Goal: Task Accomplishment & Management: Use online tool/utility

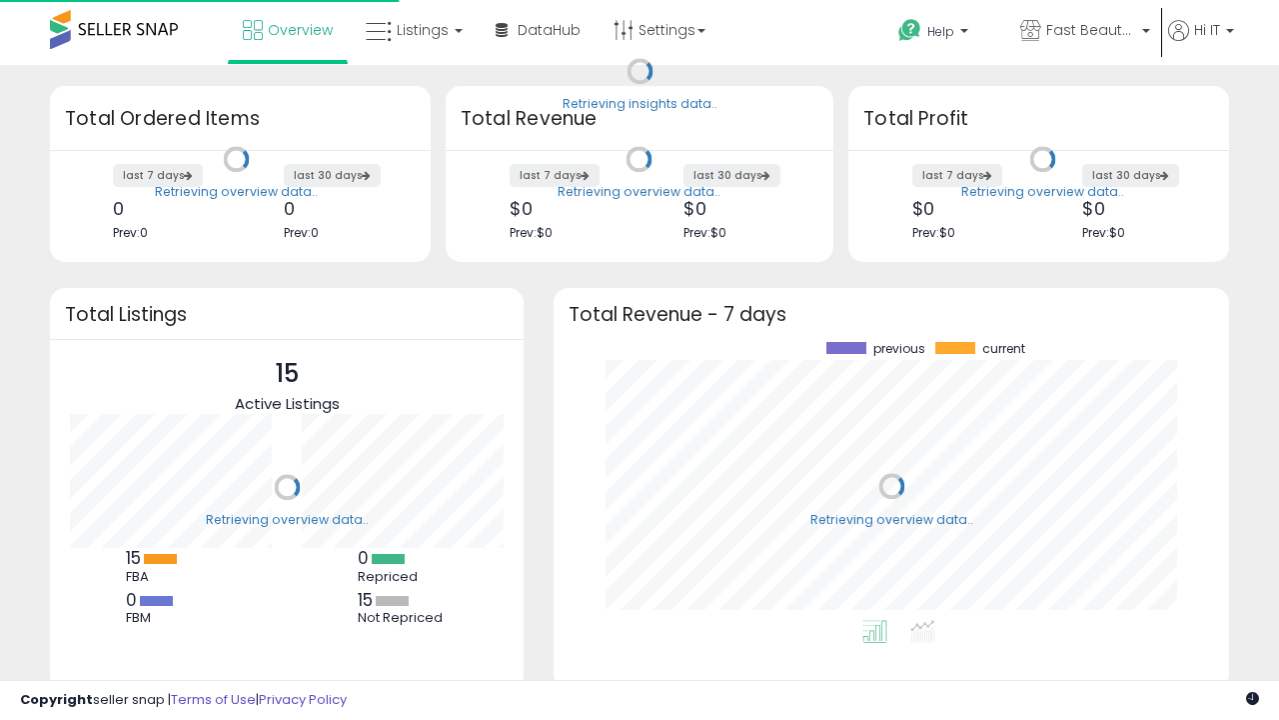
scroll to position [278, 636]
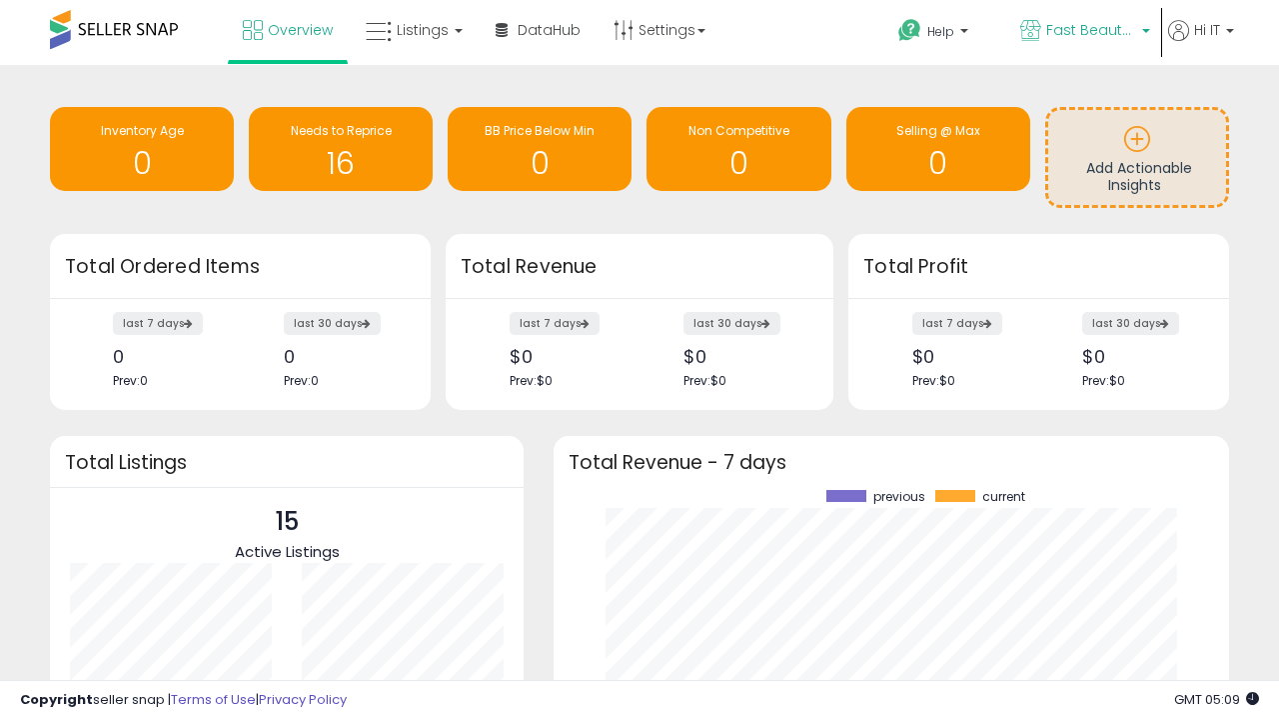
click at [1083, 32] on span "Fast Beauty ([GEOGRAPHIC_DATA])" at bounding box center [1091, 30] width 90 height 20
click at [0, 0] on span "You are Beautiful (IT)" at bounding box center [0, 0] width 0 height 0
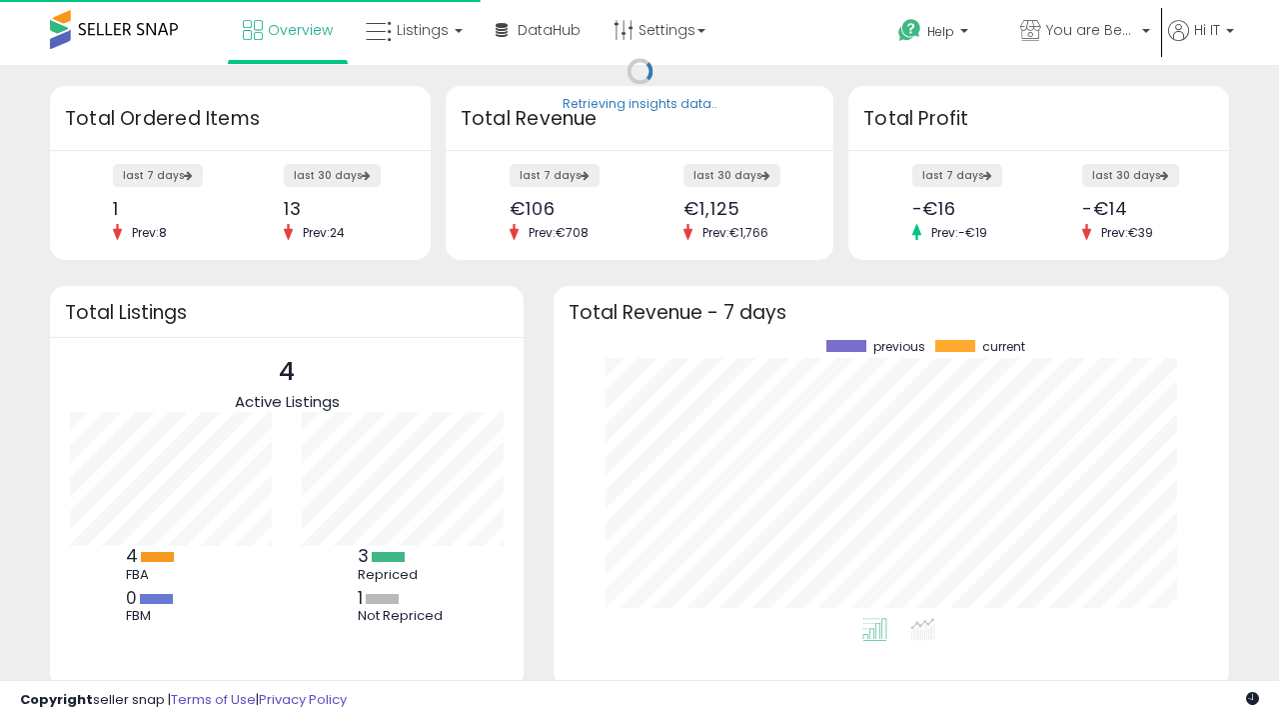
scroll to position [278, 636]
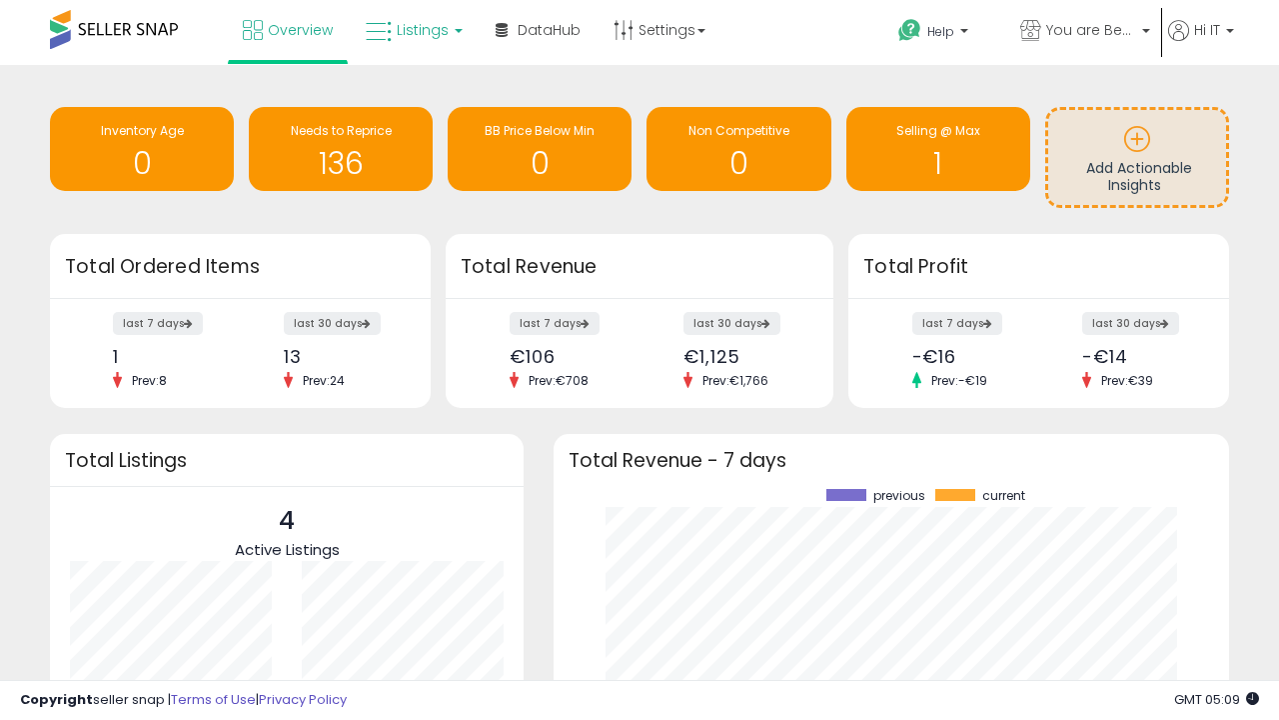
click at [412, 30] on span "Listings" at bounding box center [423, 30] width 52 height 20
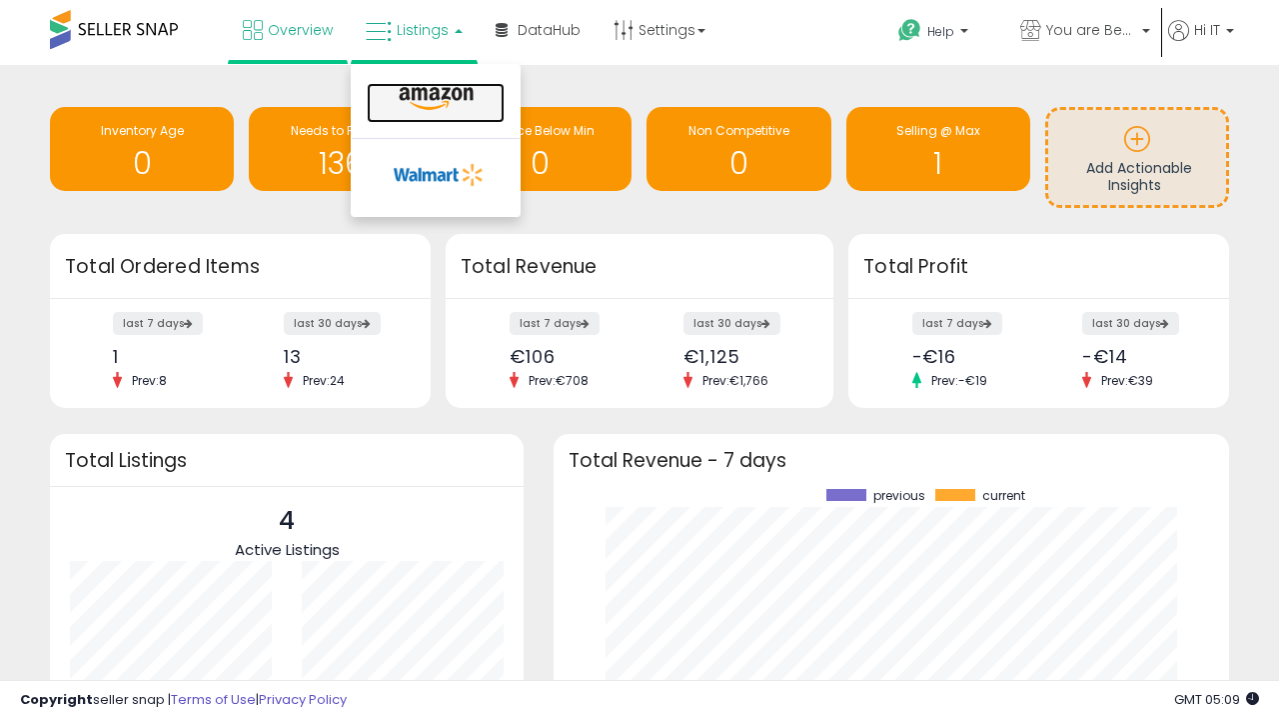
click at [434, 99] on icon at bounding box center [436, 99] width 87 height 26
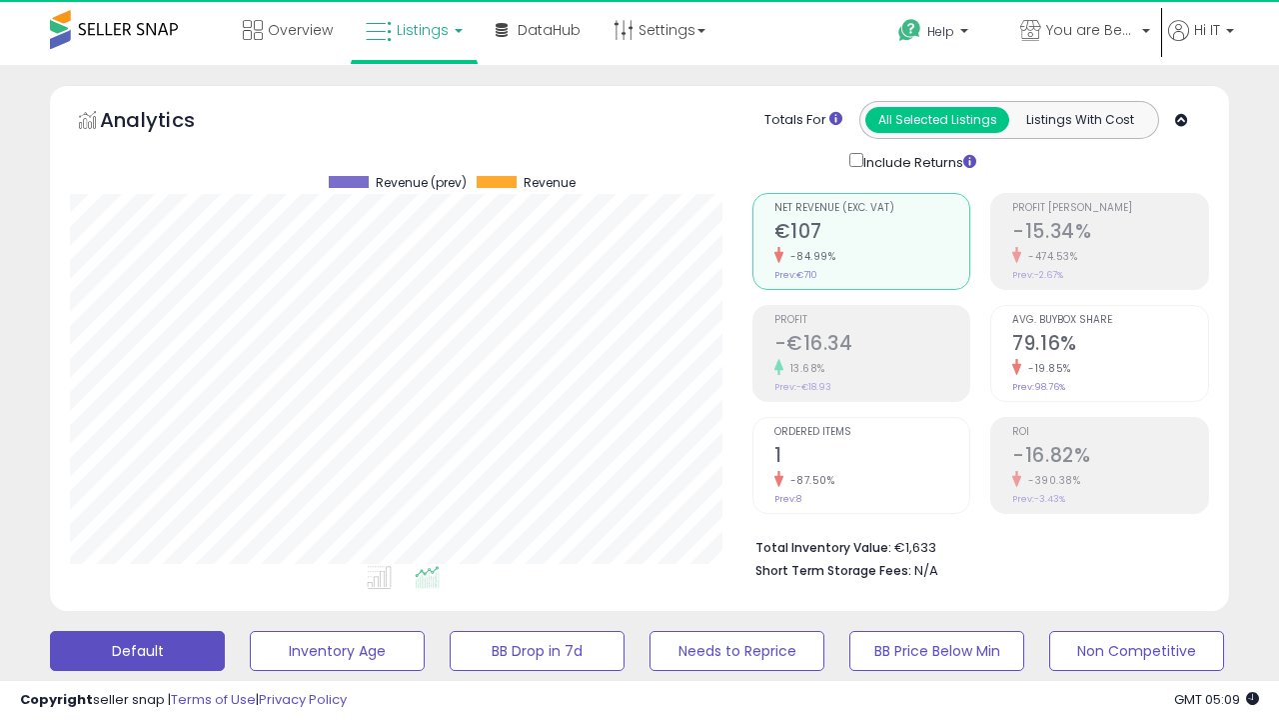
scroll to position [410, 682]
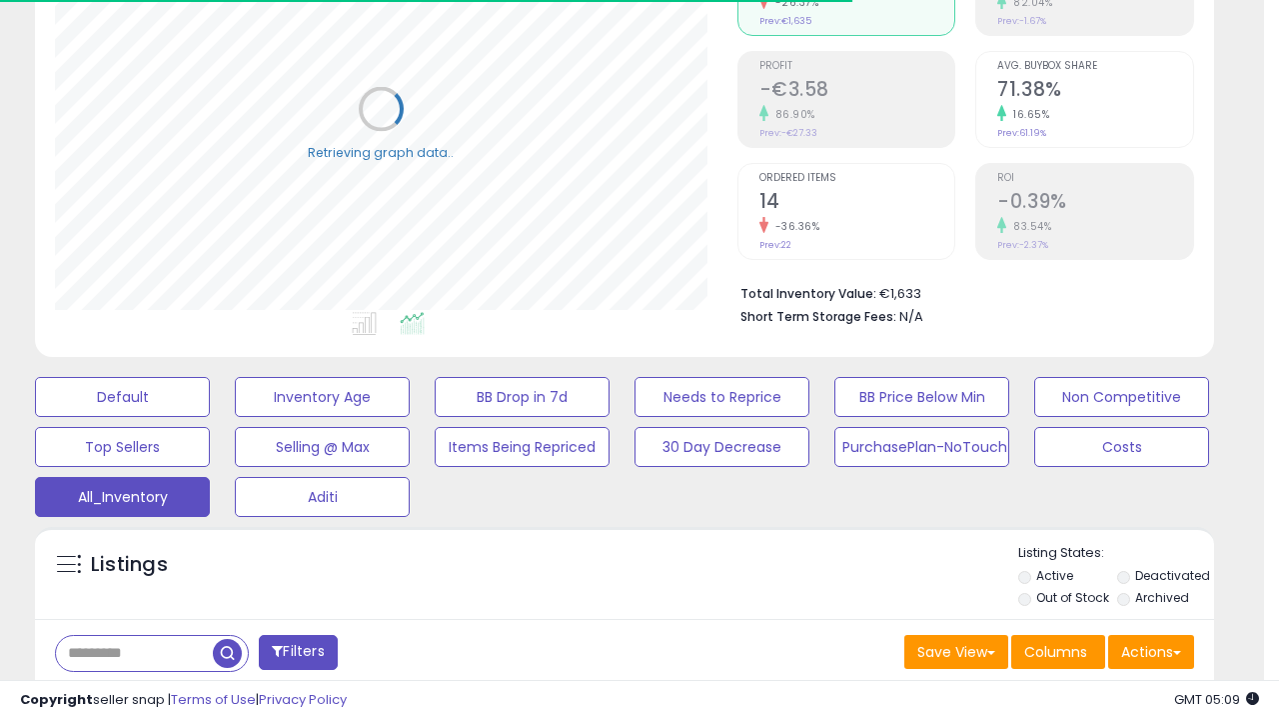
scroll to position [0, 0]
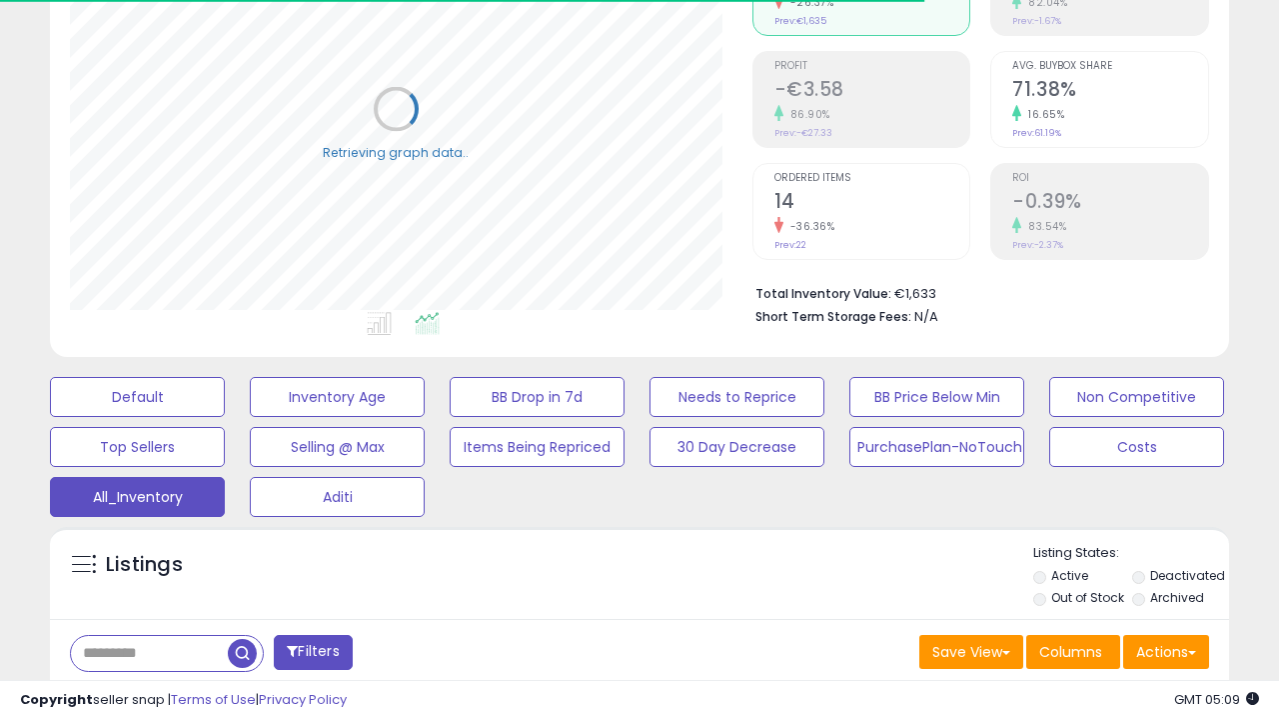
click at [142, 695] on span "Last 30 Days" at bounding box center [145, 705] width 87 height 20
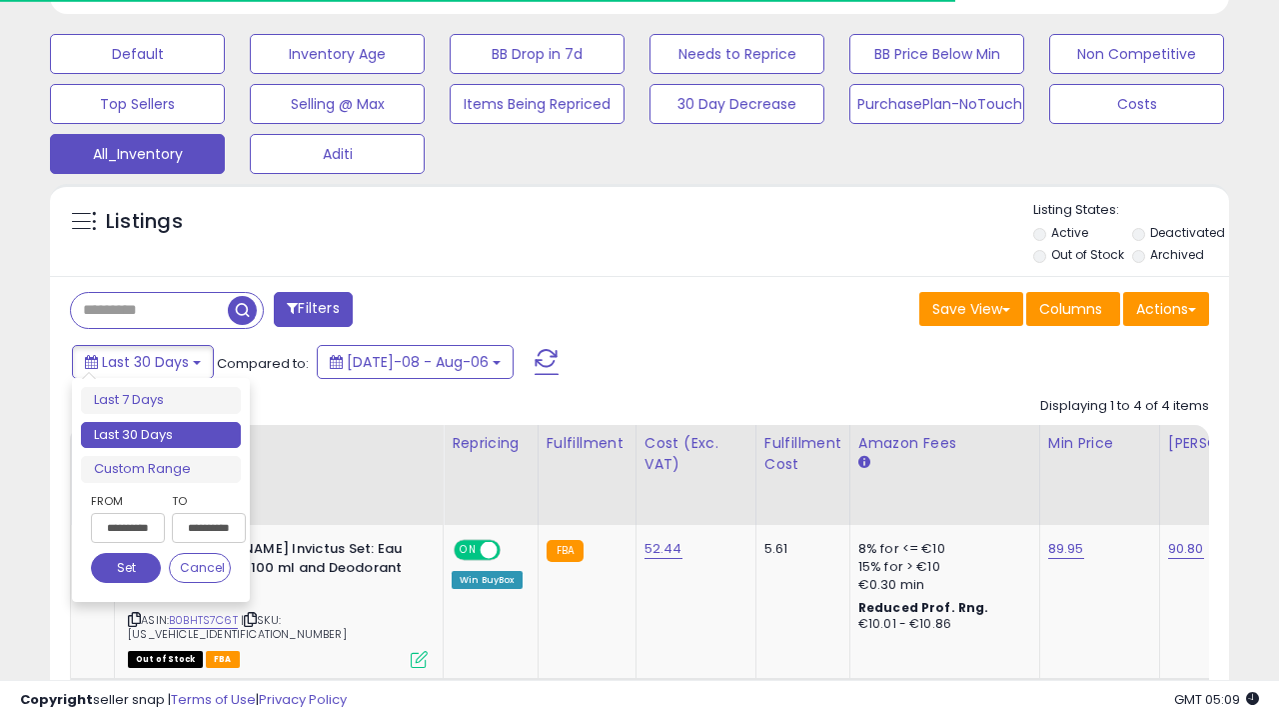
click at [161, 435] on li "Last 30 Days" at bounding box center [161, 435] width 160 height 27
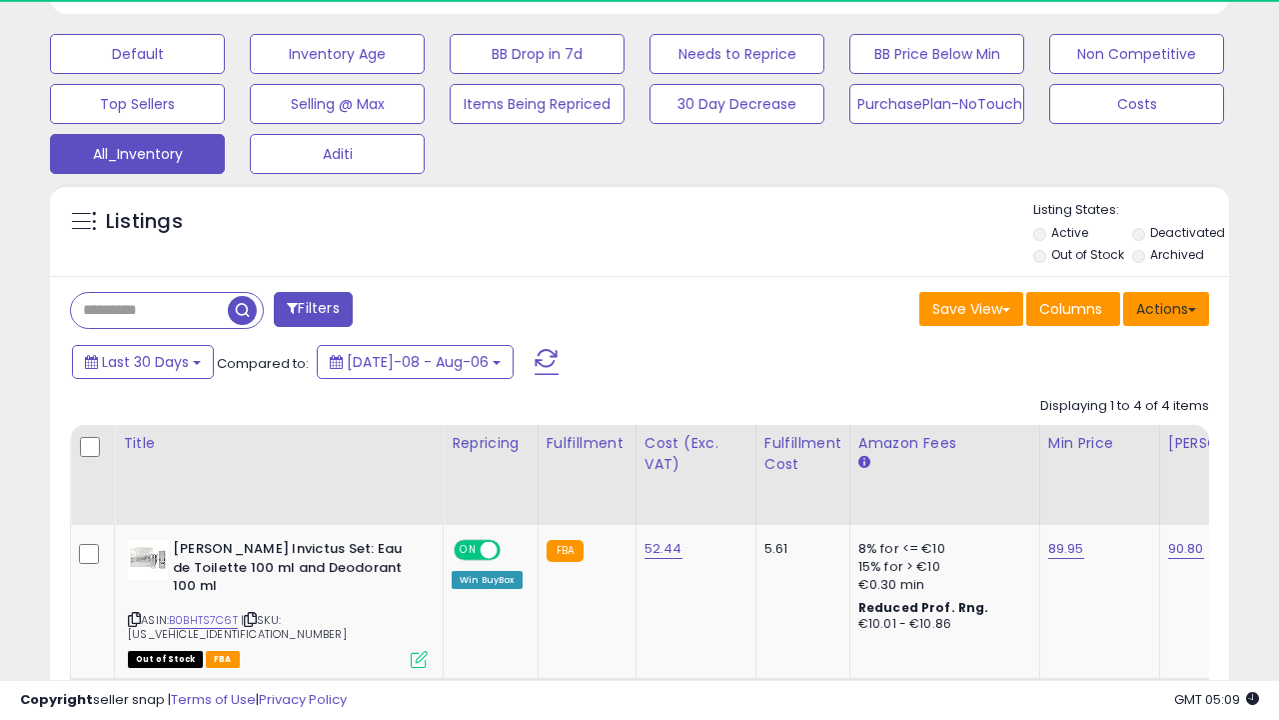
click at [1166, 307] on button "Actions" at bounding box center [1166, 309] width 86 height 34
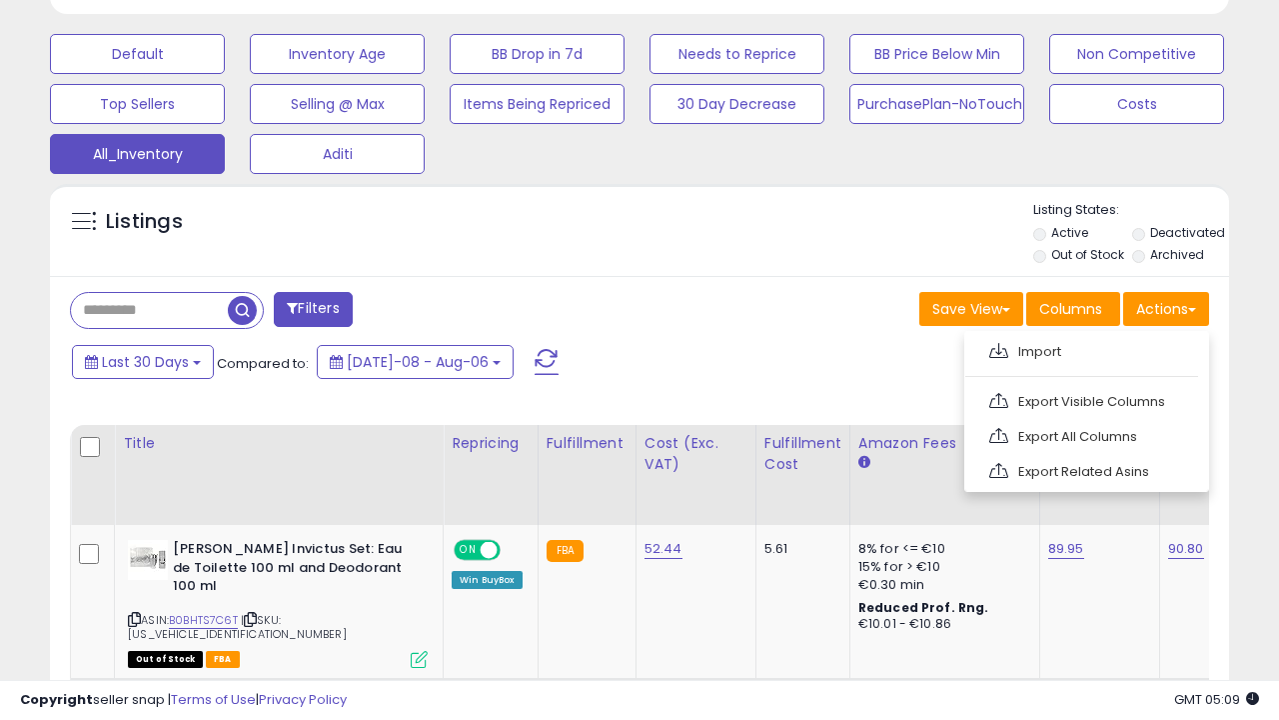
click at [1084, 434] on link "Export All Columns" at bounding box center [1084, 436] width 219 height 31
